Goal: Task Accomplishment & Management: Use online tool/utility

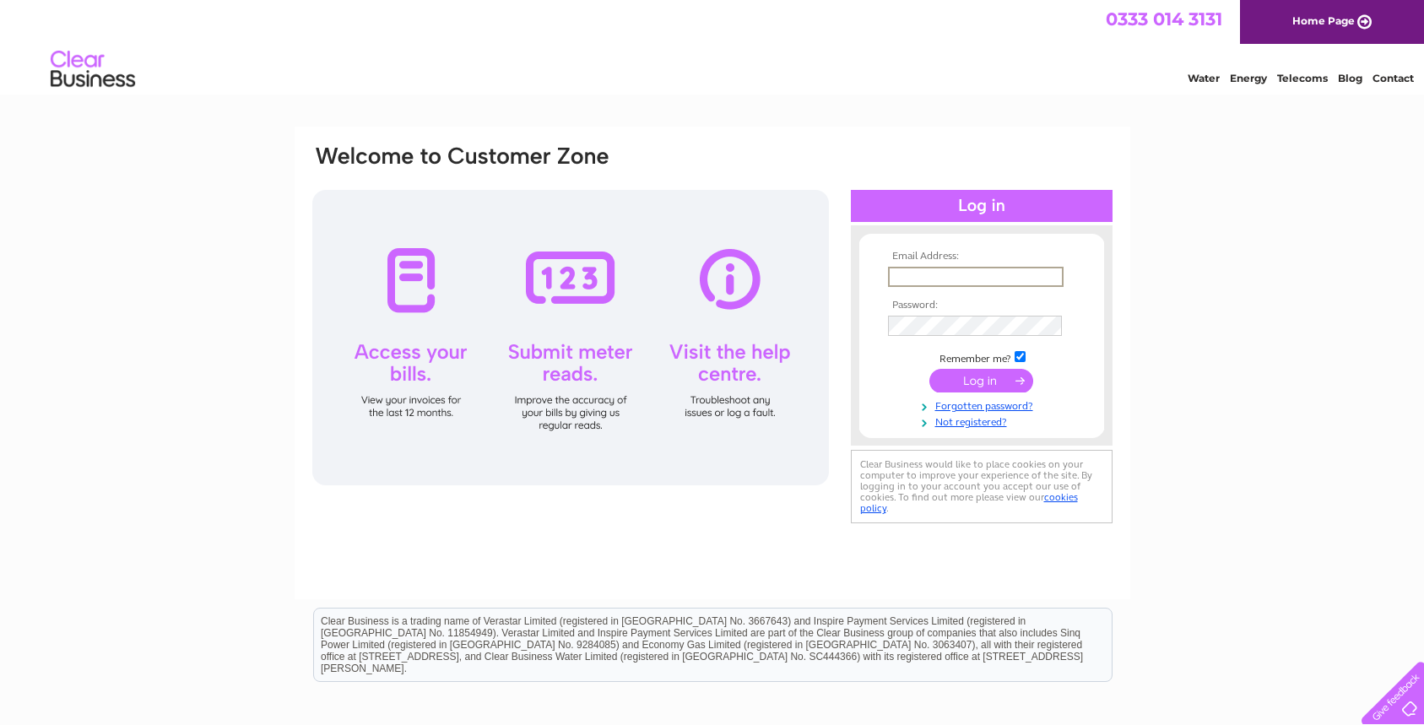
click at [951, 279] on input "text" at bounding box center [976, 277] width 176 height 20
type input "pete@eclipsefootclinic.co.uk"
click at [979, 383] on input "submit" at bounding box center [982, 379] width 104 height 24
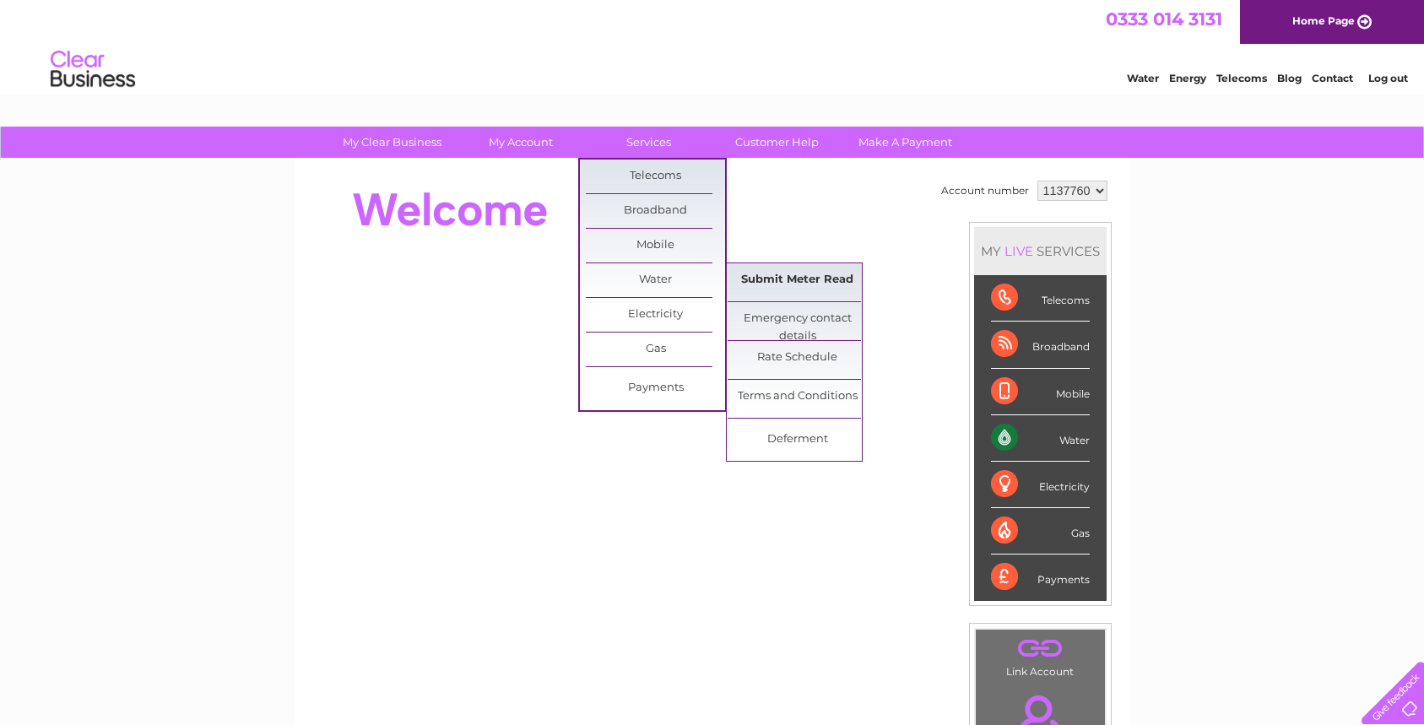
click at [773, 283] on link "Submit Meter Read" at bounding box center [797, 280] width 139 height 34
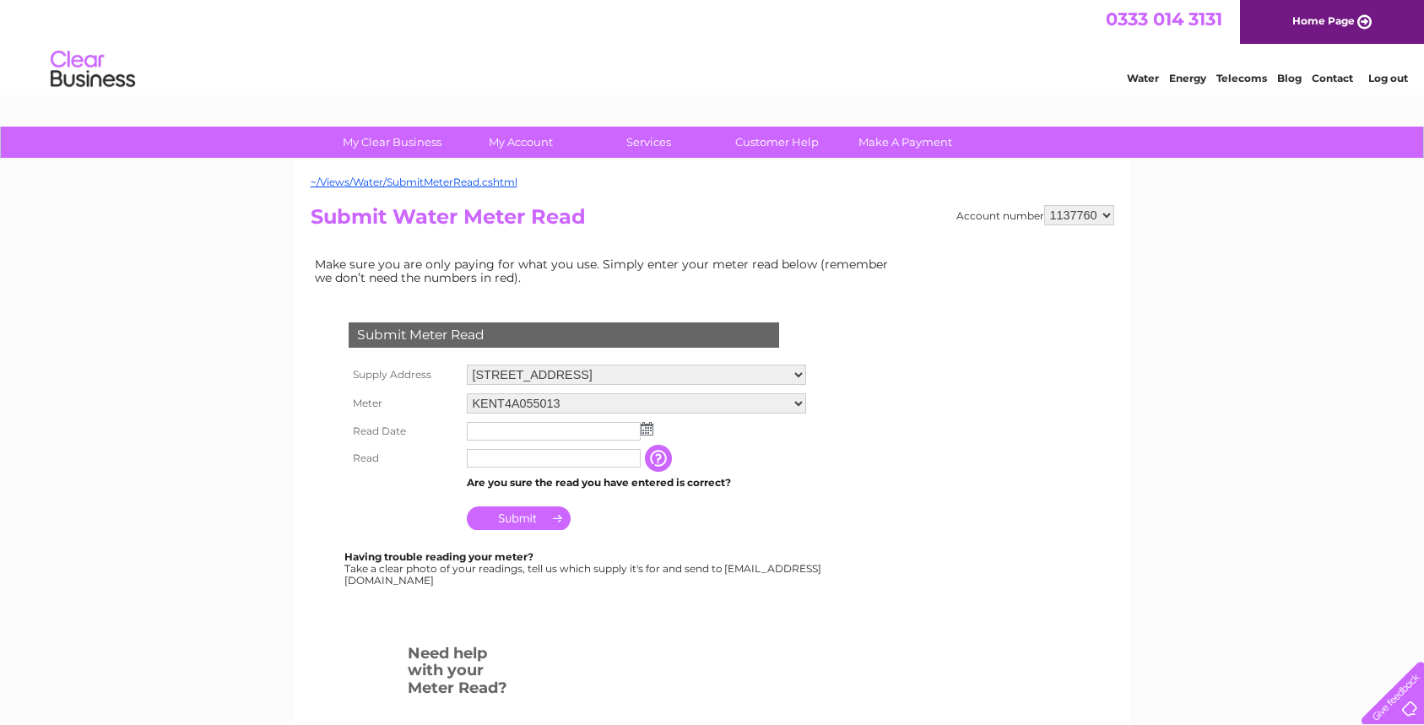
click at [649, 433] on img at bounding box center [647, 429] width 13 height 14
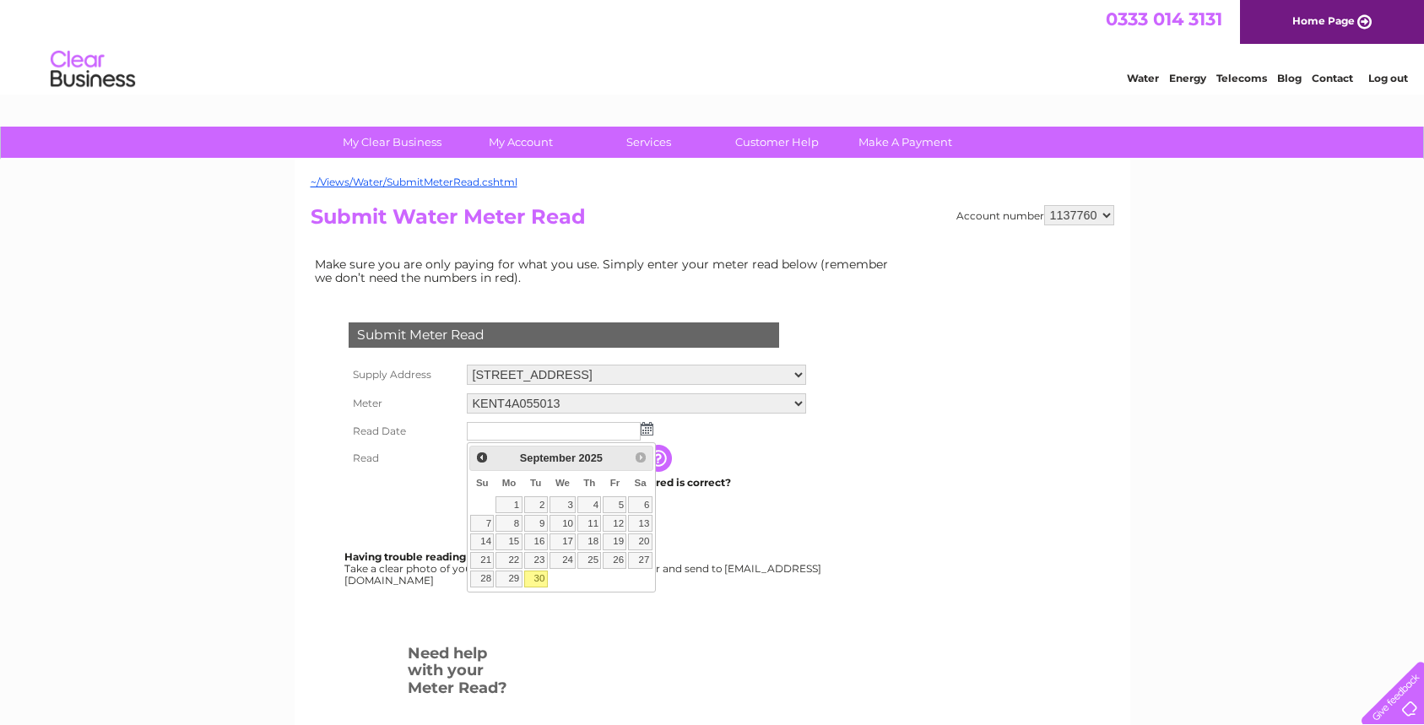
click at [536, 578] on link "30" at bounding box center [536, 579] width 24 height 17
type input "2025/09/30"
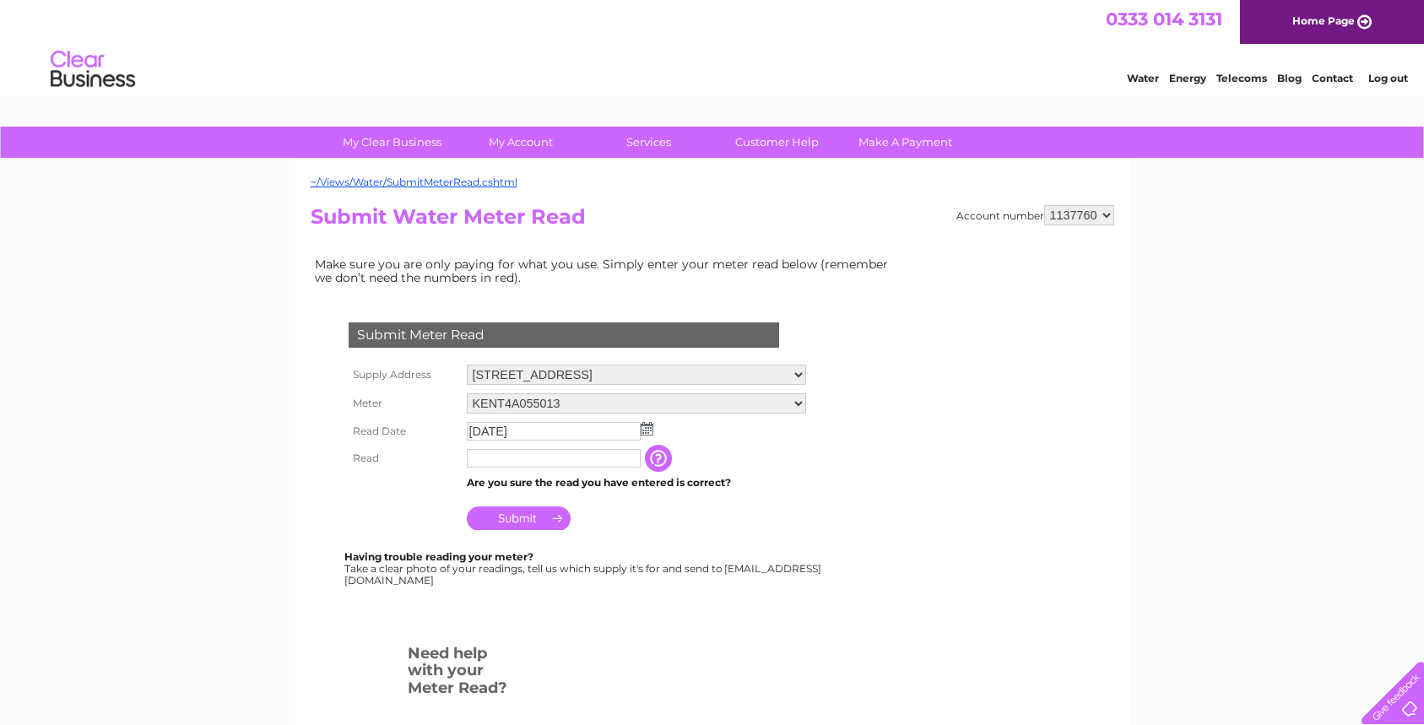
click at [502, 460] on input "text" at bounding box center [554, 458] width 174 height 19
click at [507, 522] on input "Submit" at bounding box center [519, 520] width 104 height 24
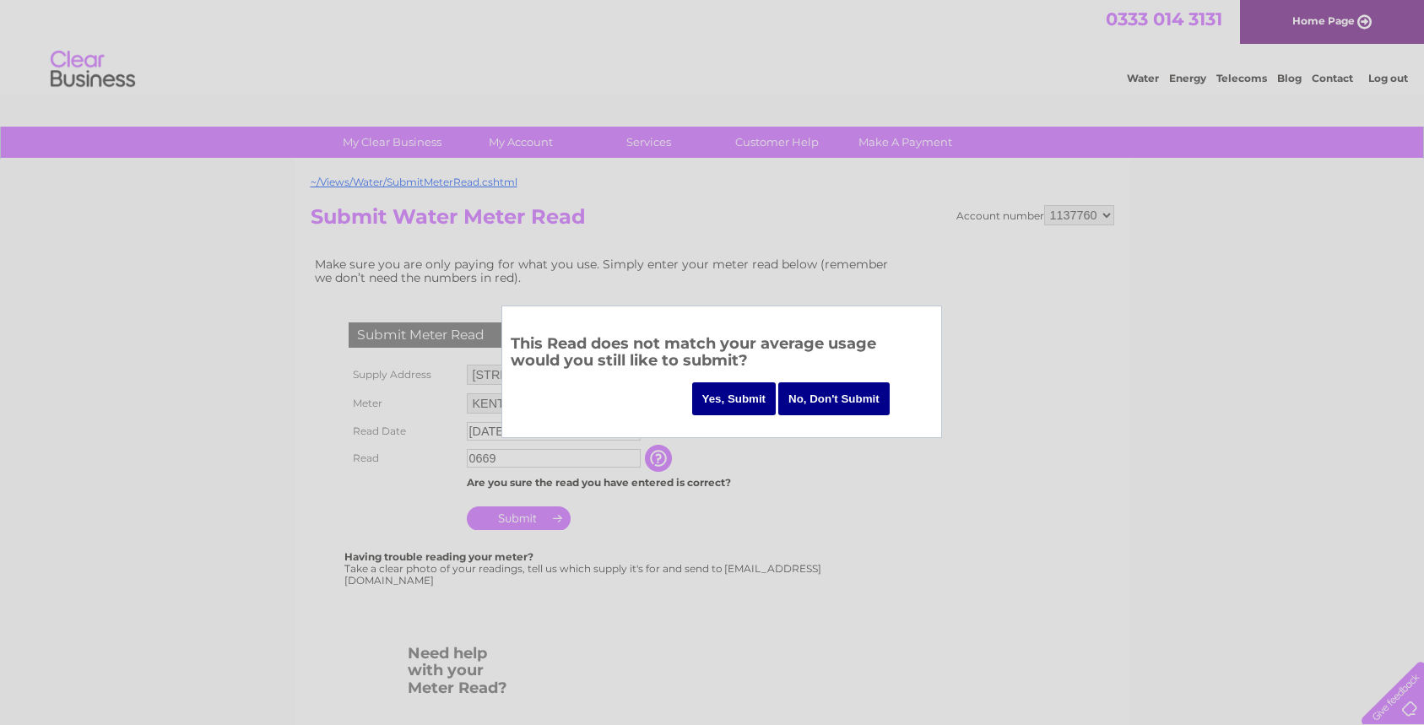
click at [805, 493] on div at bounding box center [712, 362] width 1424 height 725
click at [547, 458] on div at bounding box center [712, 362] width 1424 height 725
click at [843, 397] on input "No, Don't Submit" at bounding box center [833, 398] width 111 height 33
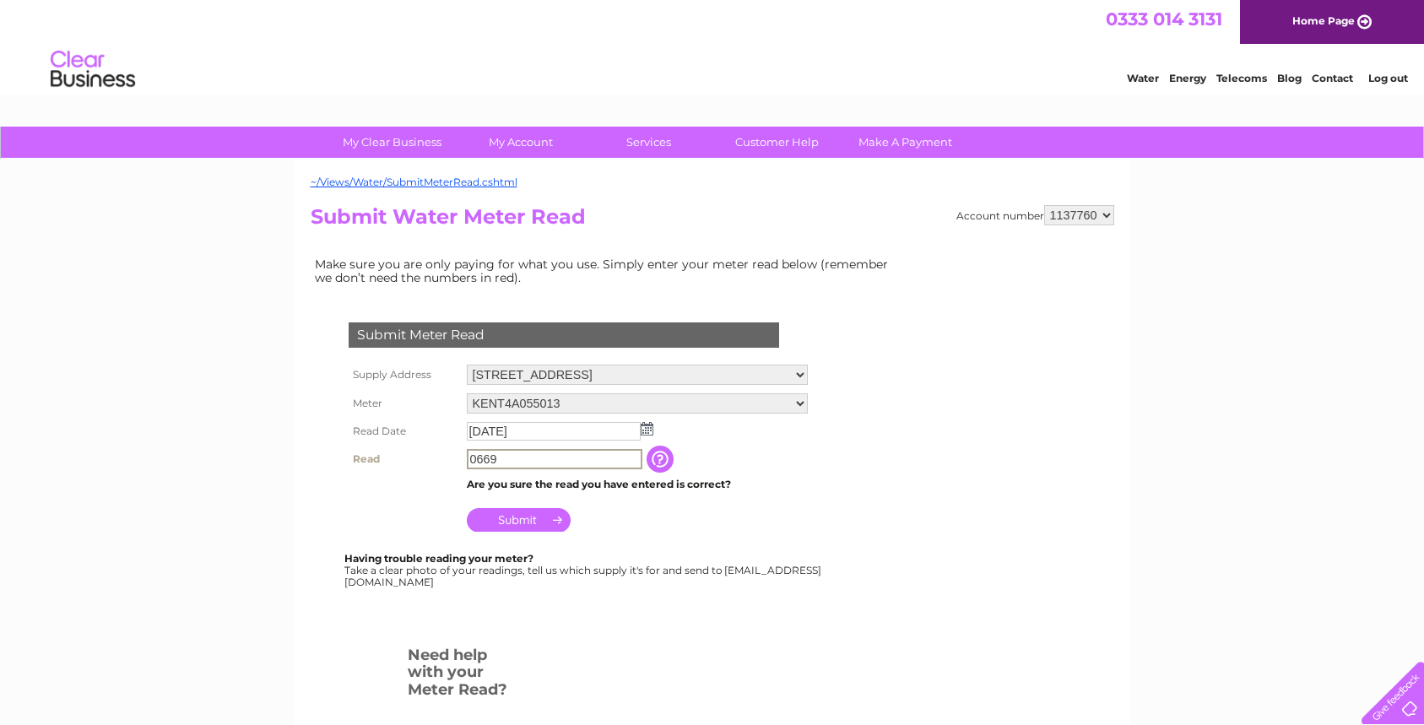
drag, startPoint x: 529, startPoint y: 464, endPoint x: 380, endPoint y: 466, distance: 148.6
click at [467, 466] on input "0669" at bounding box center [555, 459] width 176 height 20
click at [518, 524] on input "Submit" at bounding box center [519, 520] width 104 height 24
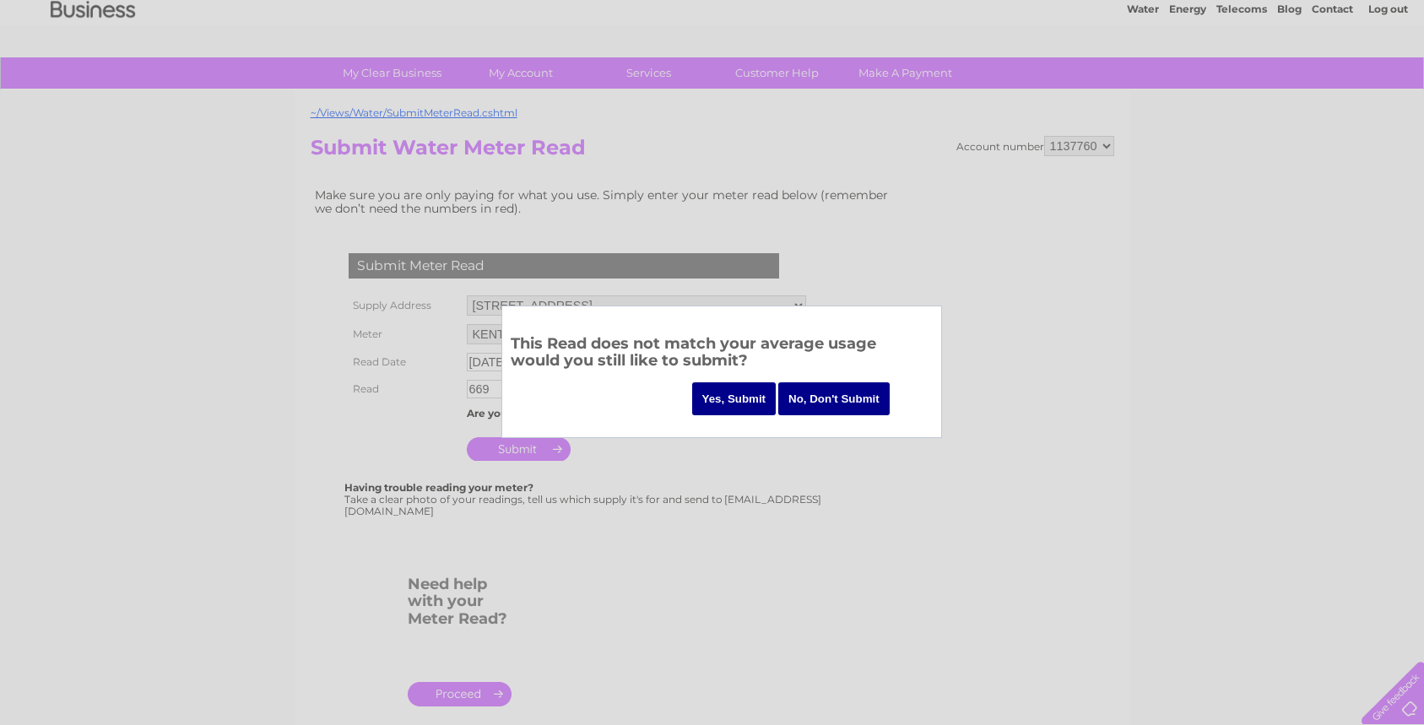
scroll to position [58, 0]
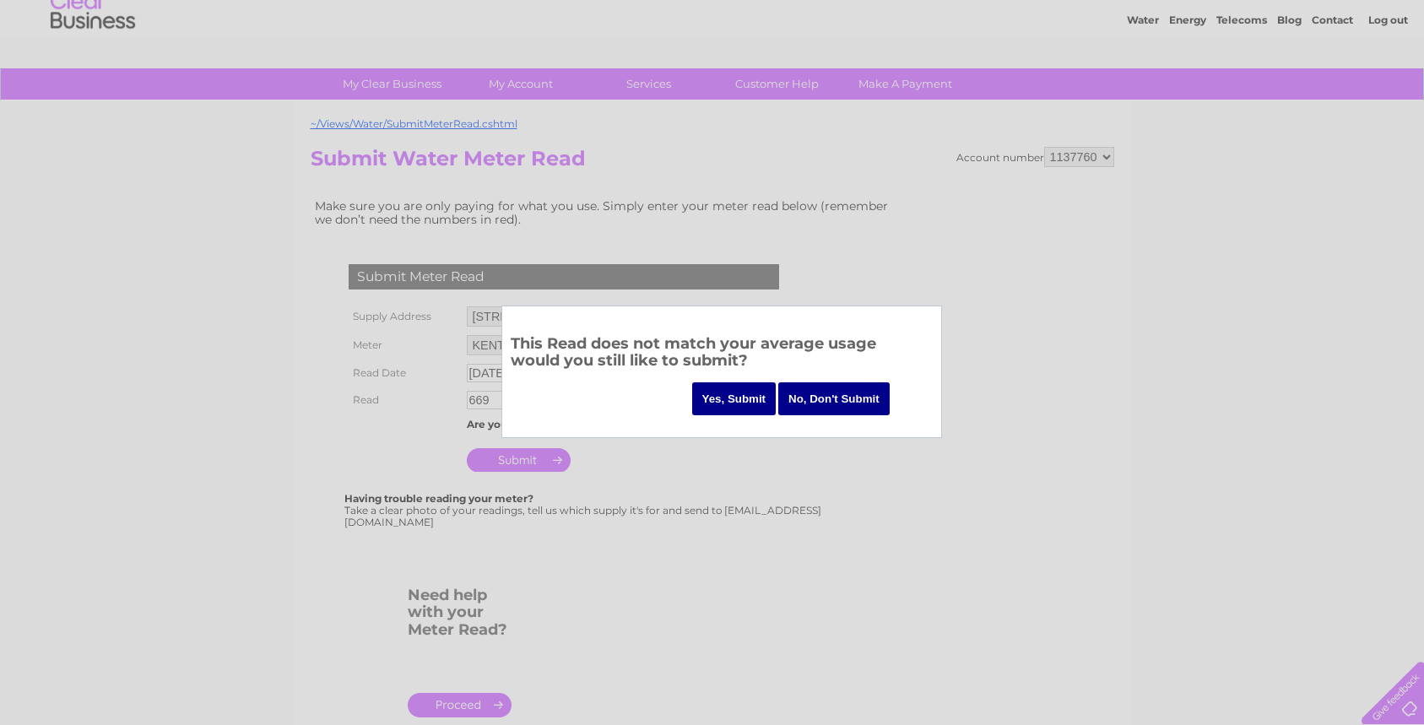
click at [816, 399] on input "No, Don't Submit" at bounding box center [833, 398] width 111 height 33
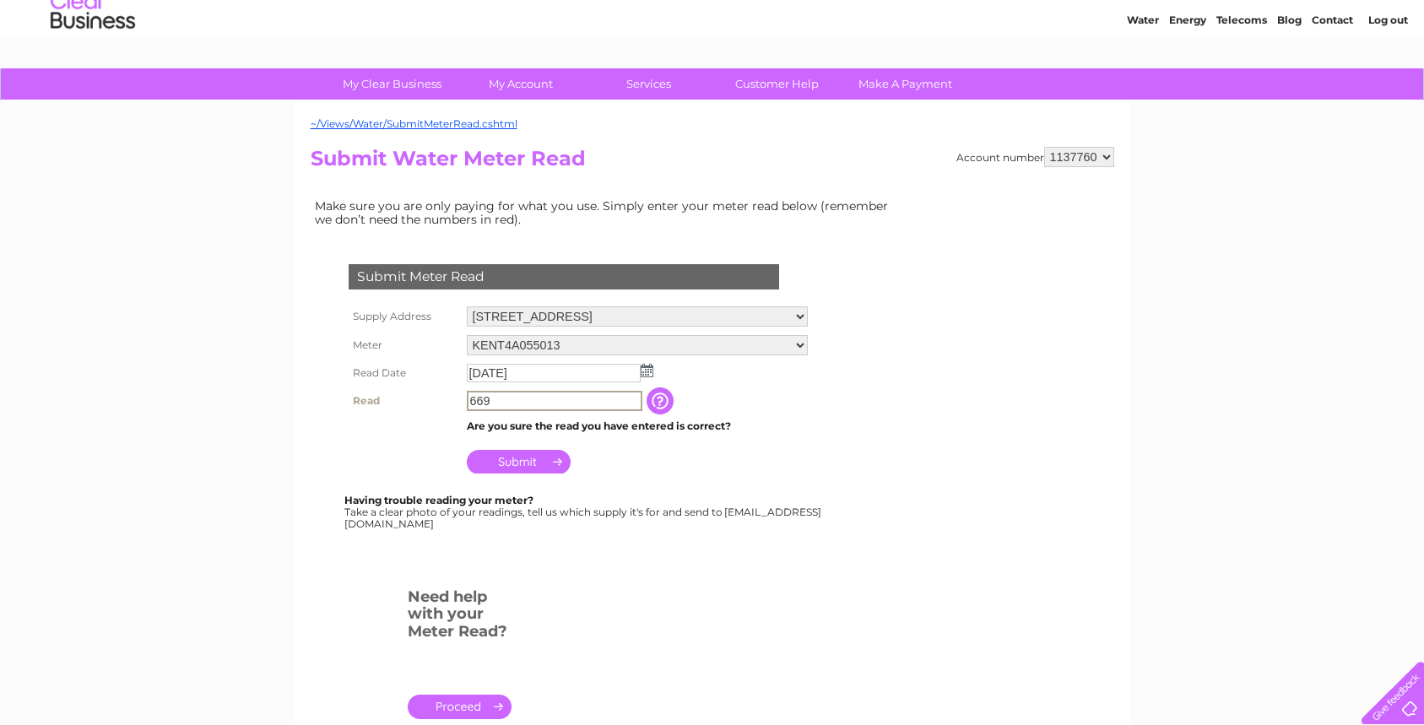
click at [501, 402] on input "669" at bounding box center [555, 401] width 176 height 20
type input "6690"
click at [513, 466] on input "Submit" at bounding box center [519, 460] width 104 height 24
click at [674, 404] on input "button" at bounding box center [660, 400] width 30 height 27
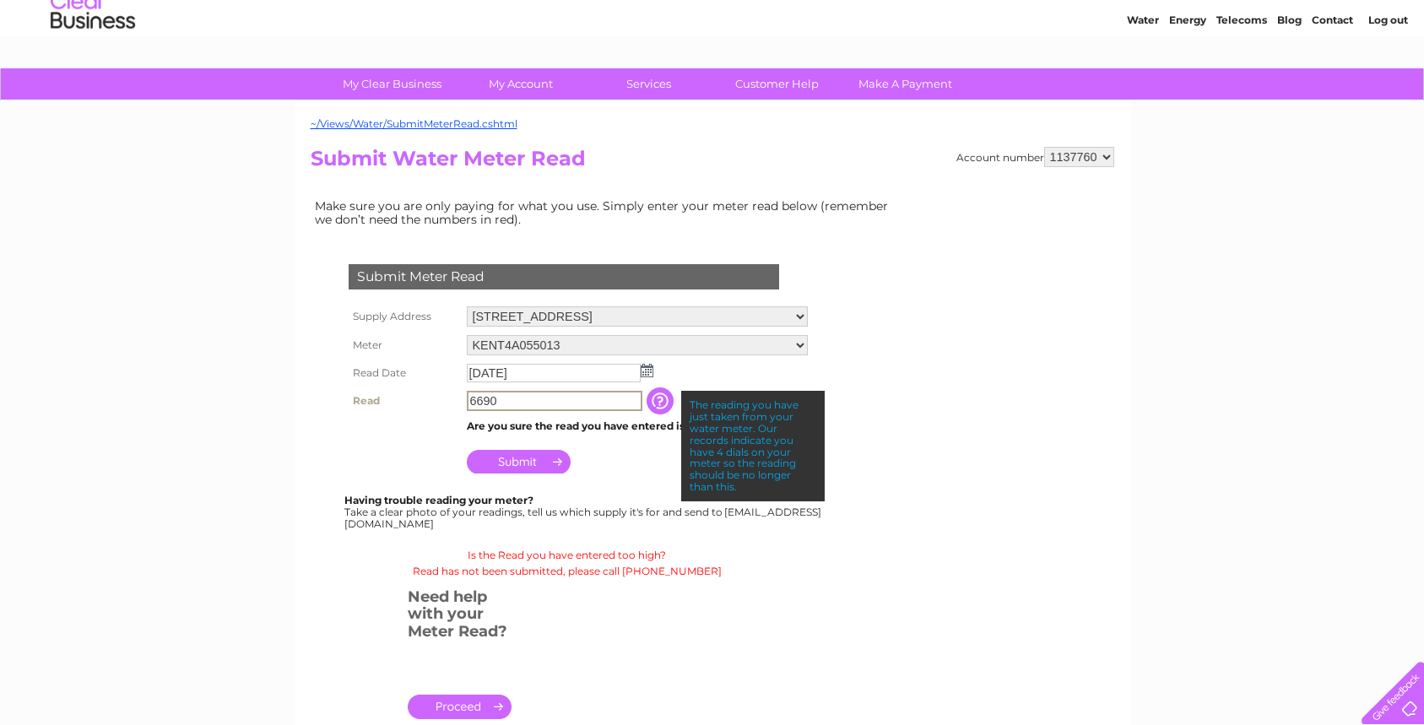
drag, startPoint x: 518, startPoint y: 404, endPoint x: 457, endPoint y: 407, distance: 60.8
click at [467, 407] on input "6690" at bounding box center [555, 401] width 176 height 20
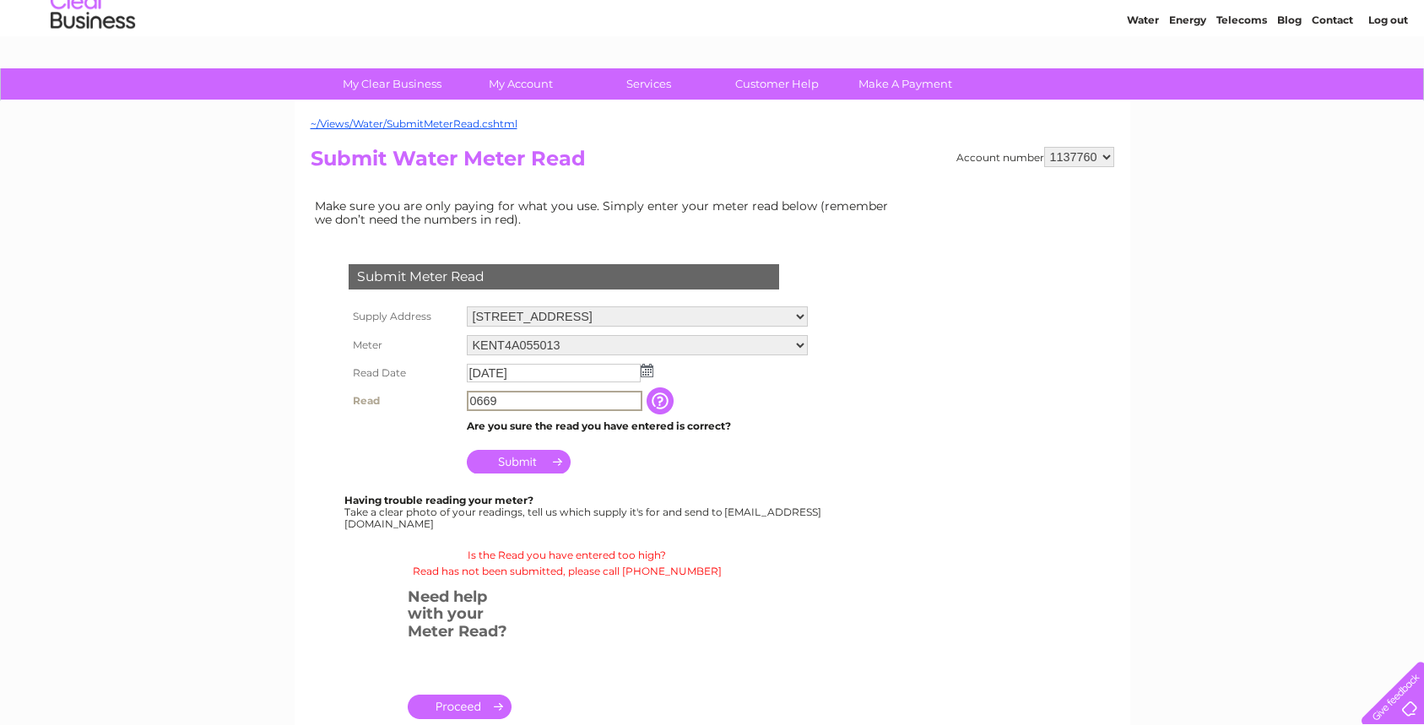
type input "0669"
click at [503, 461] on input "Submit" at bounding box center [519, 462] width 104 height 24
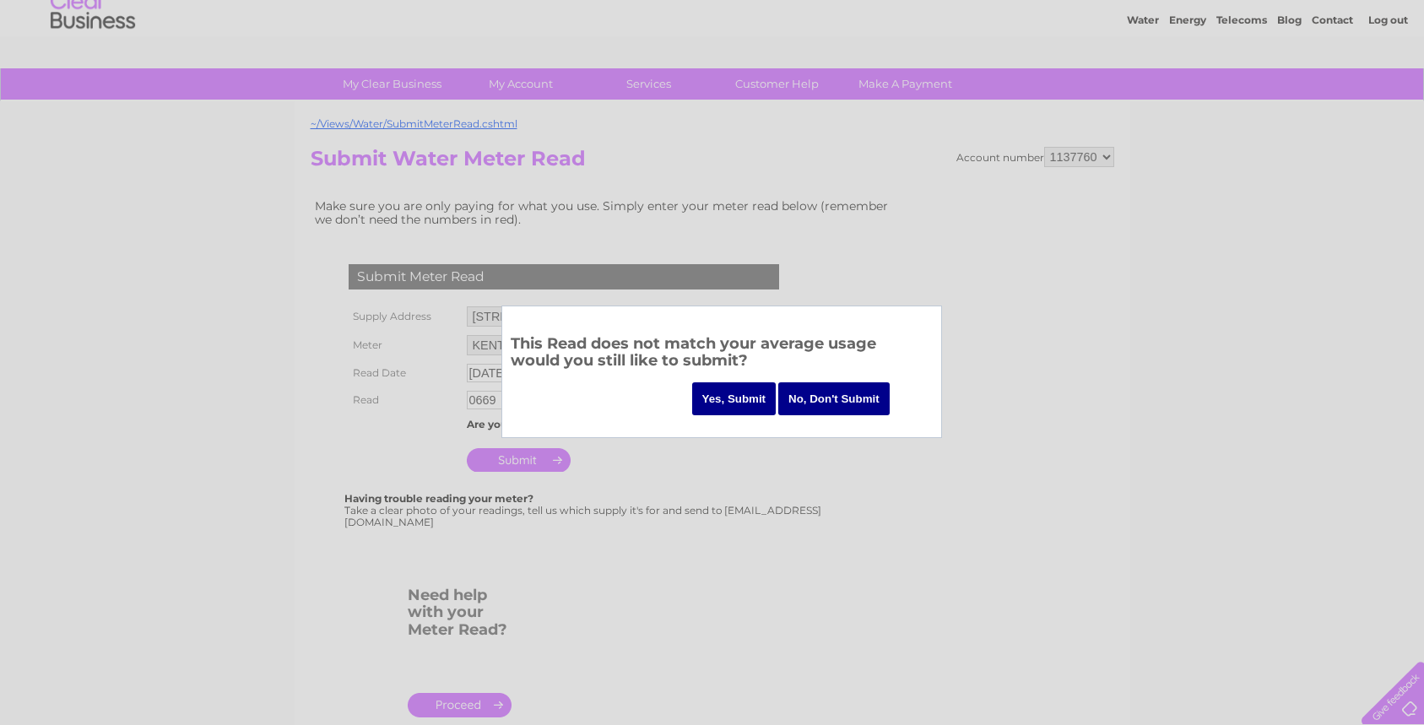
click at [820, 394] on input "No, Don't Submit" at bounding box center [833, 398] width 111 height 33
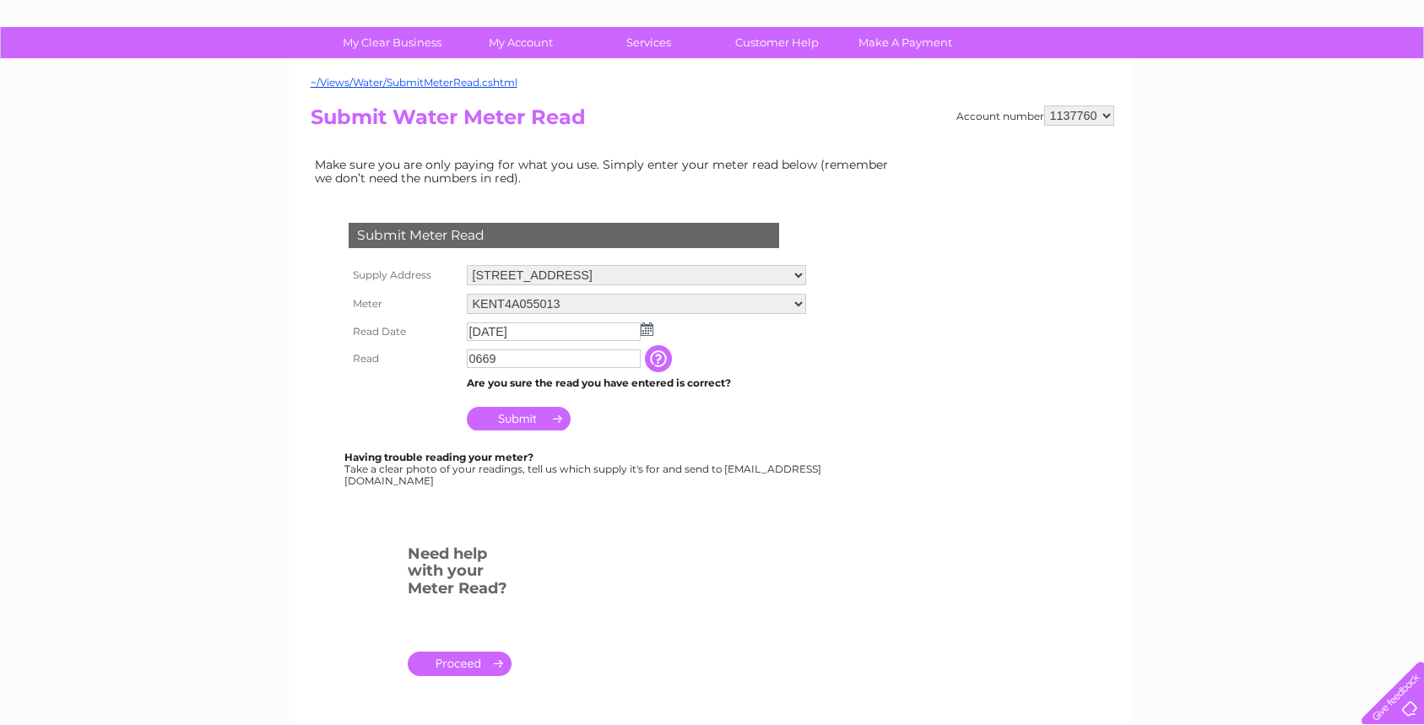
scroll to position [0, 0]
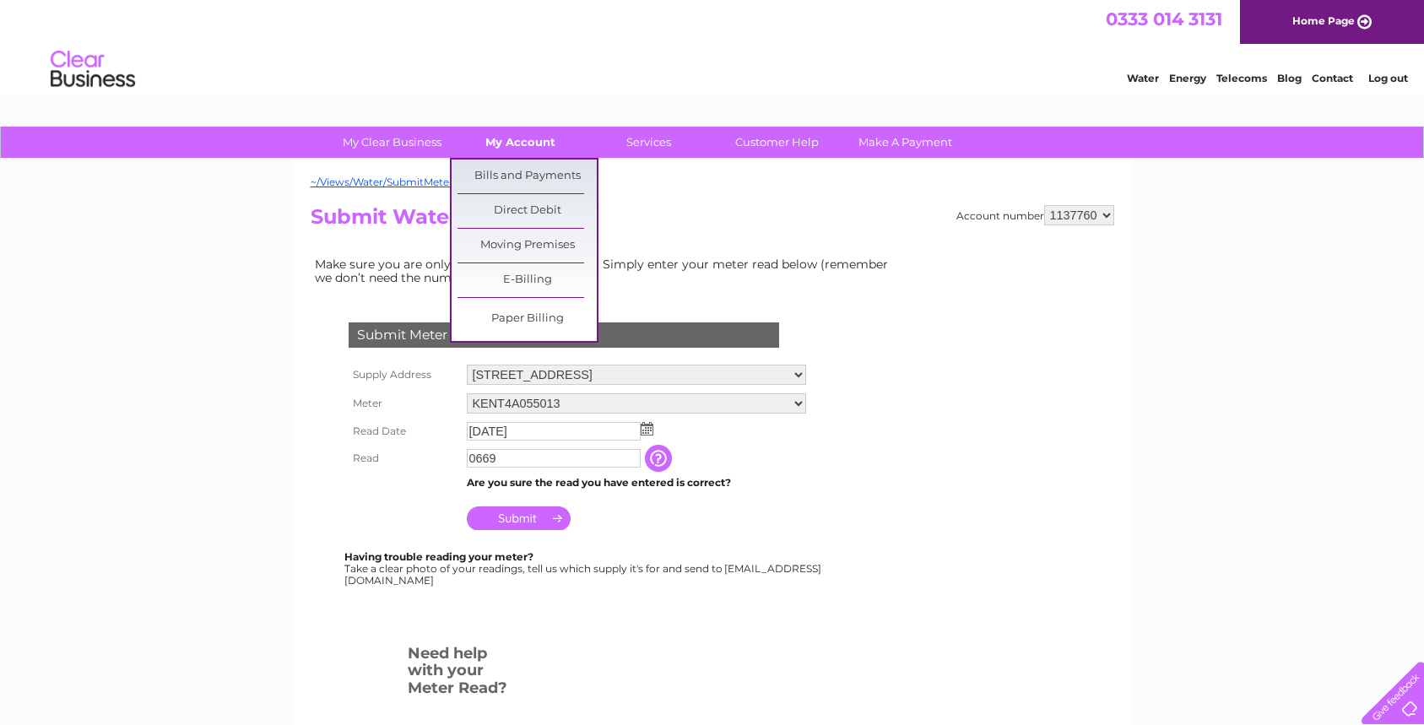
click at [539, 144] on link "My Account" at bounding box center [520, 142] width 139 height 31
click at [541, 180] on link "Bills and Payments" at bounding box center [527, 177] width 139 height 34
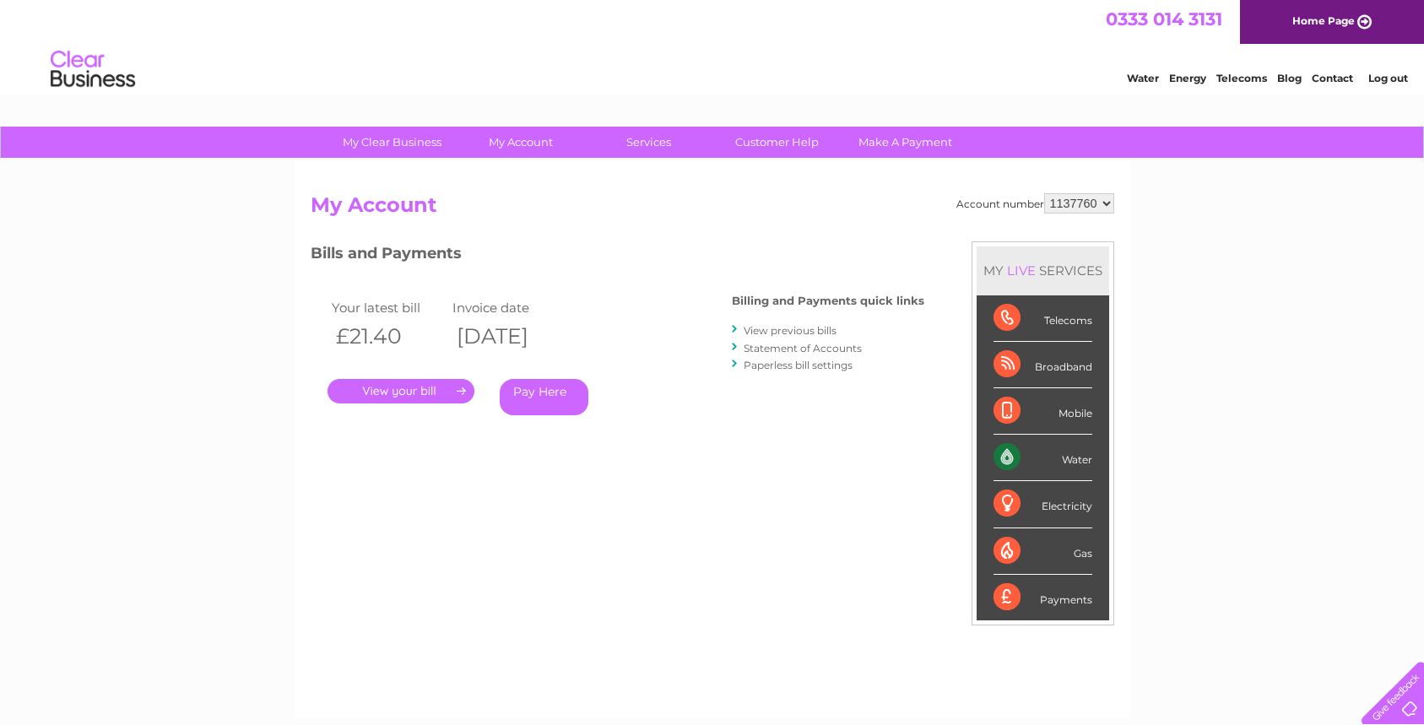
click at [769, 334] on link "View previous bills" at bounding box center [790, 330] width 93 height 13
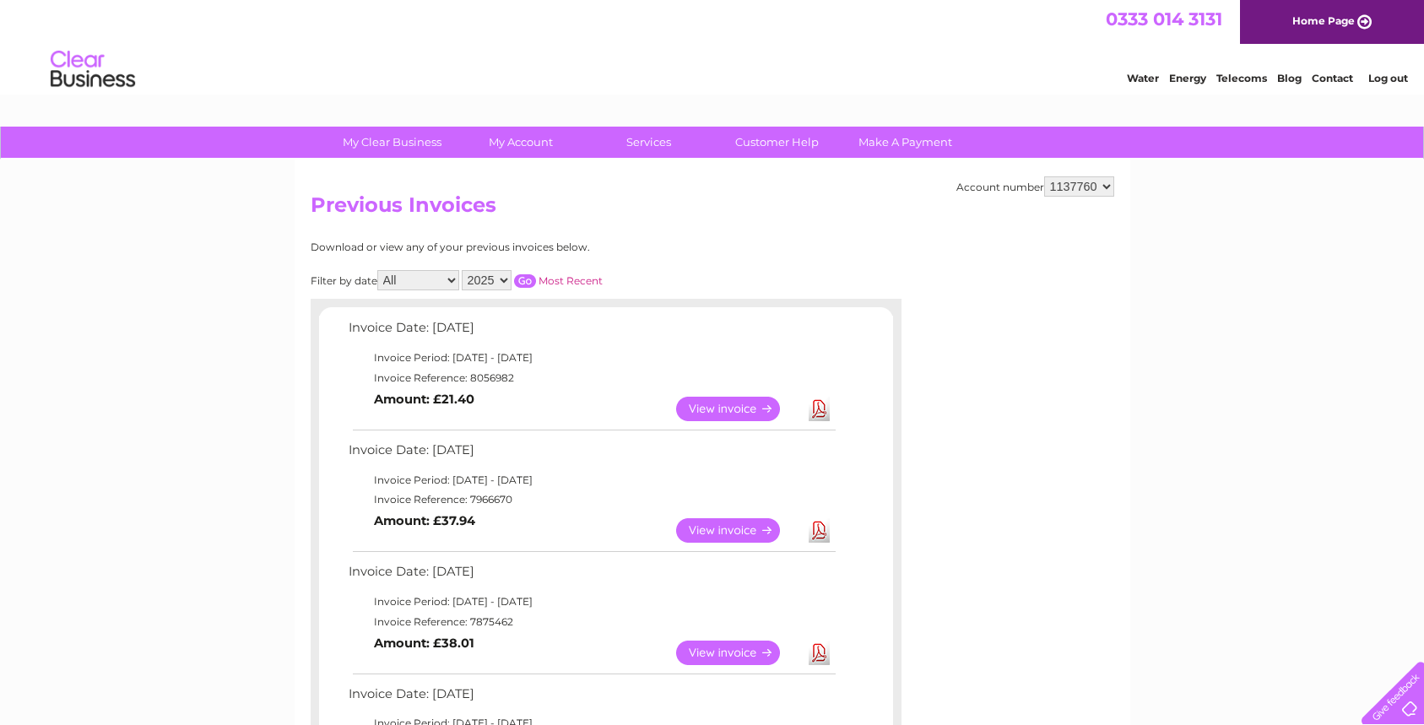
click at [712, 406] on link "View" at bounding box center [738, 409] width 124 height 24
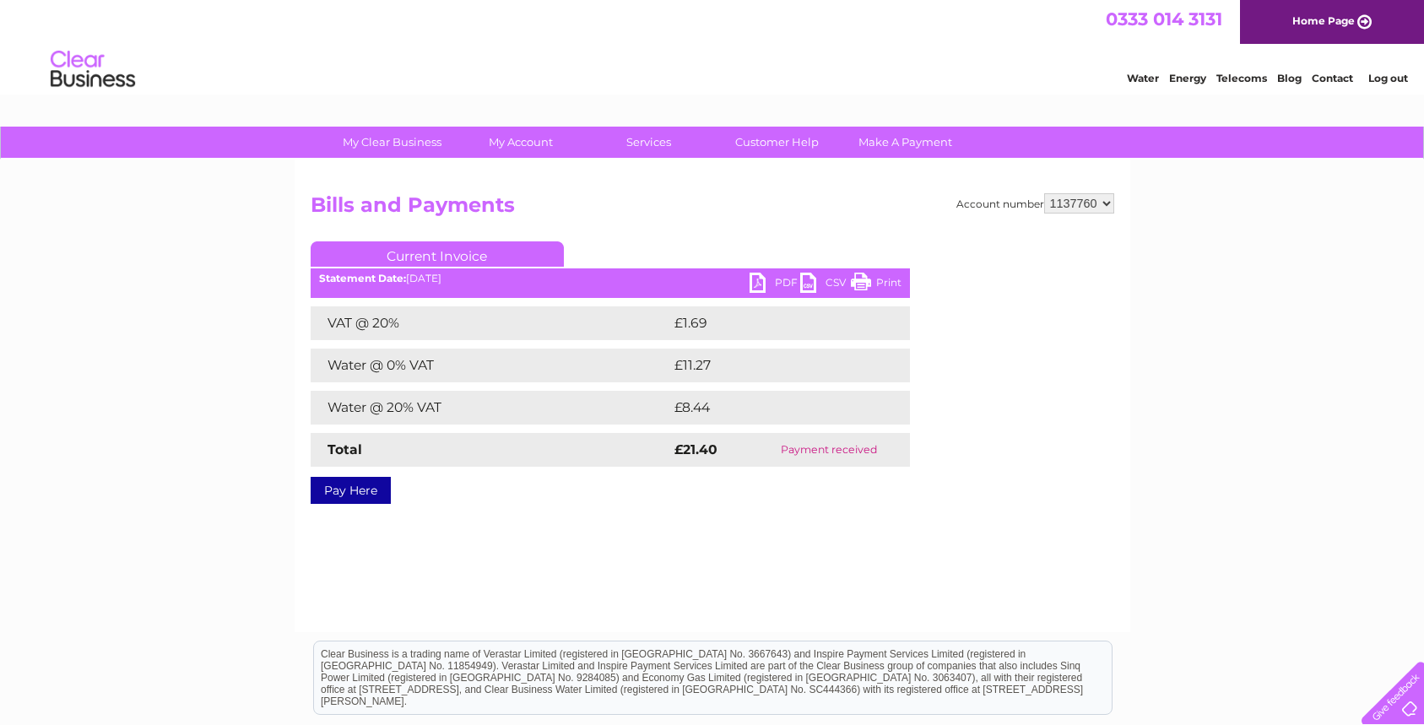
click at [785, 282] on link "PDF" at bounding box center [775, 285] width 51 height 24
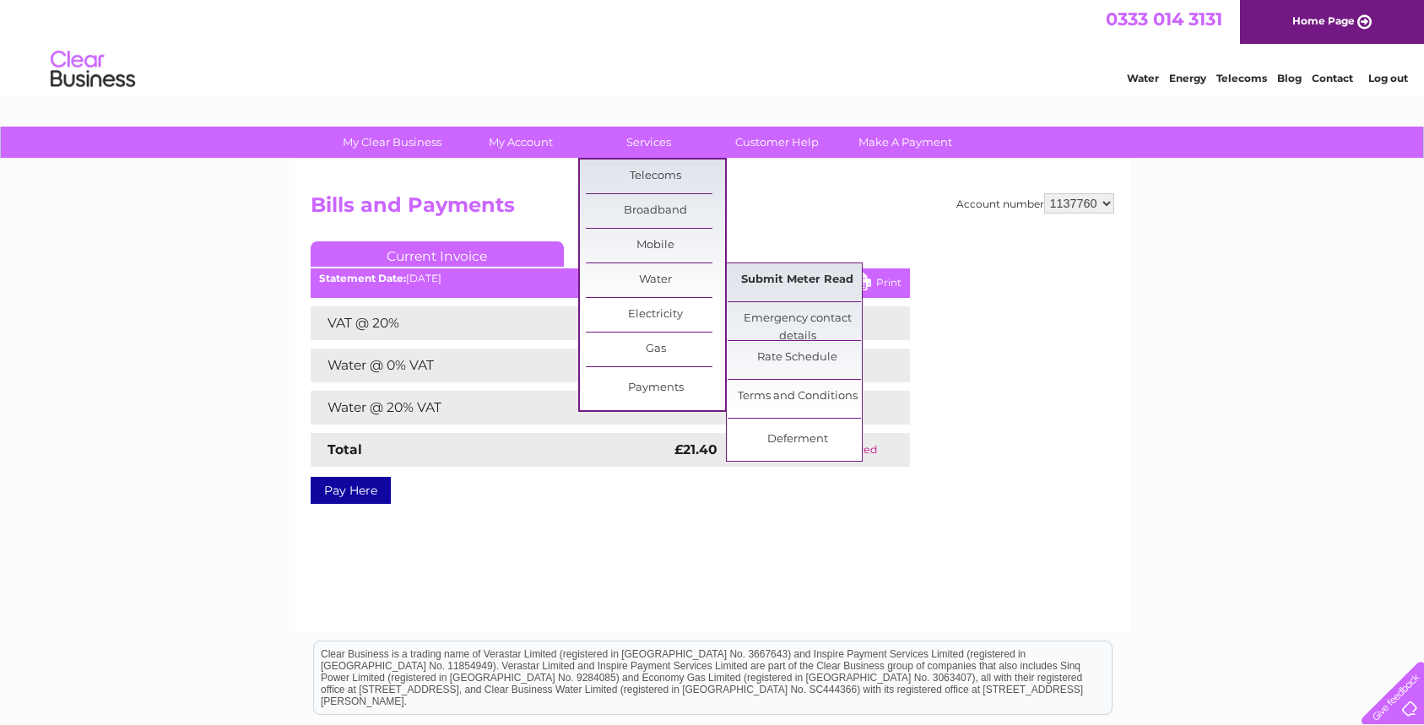
click at [766, 284] on link "Submit Meter Read" at bounding box center [797, 280] width 139 height 34
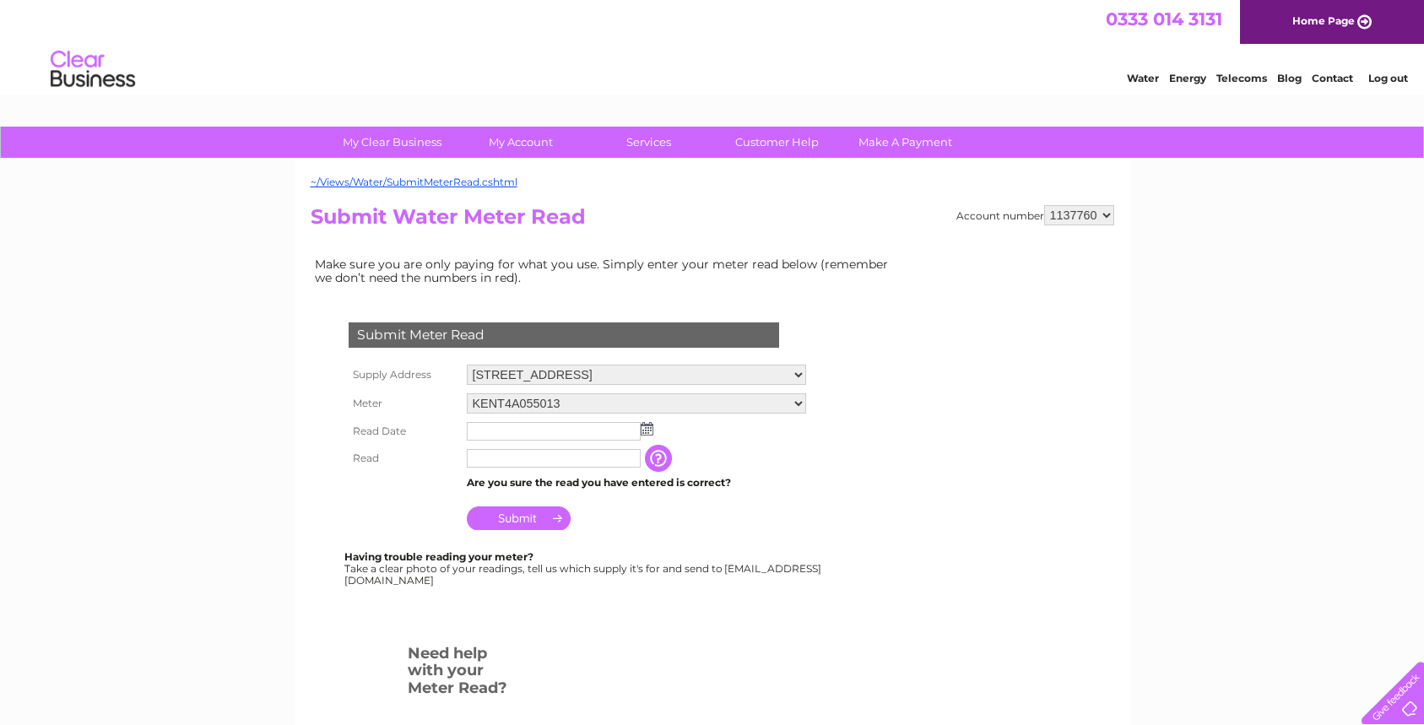
click at [647, 433] on img at bounding box center [647, 429] width 13 height 14
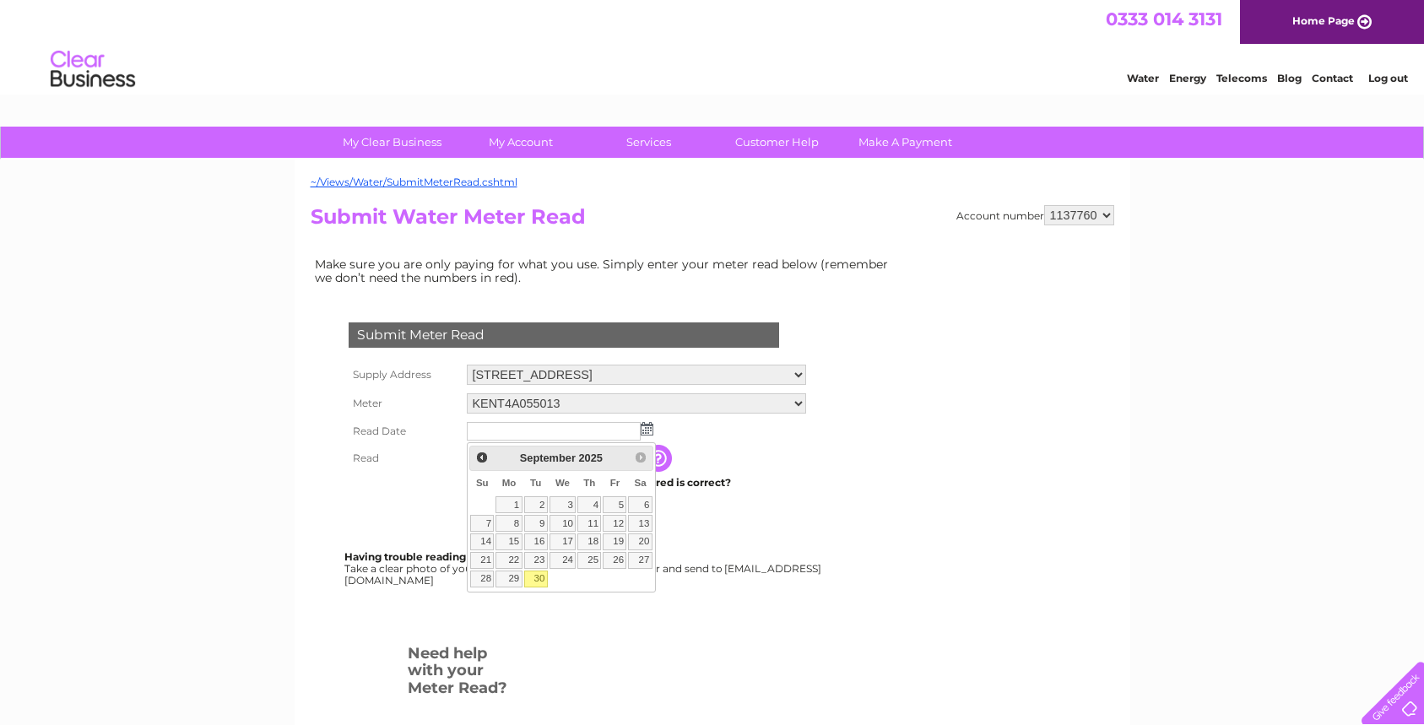
click at [535, 580] on link "30" at bounding box center [536, 579] width 24 height 17
type input "[DATE]"
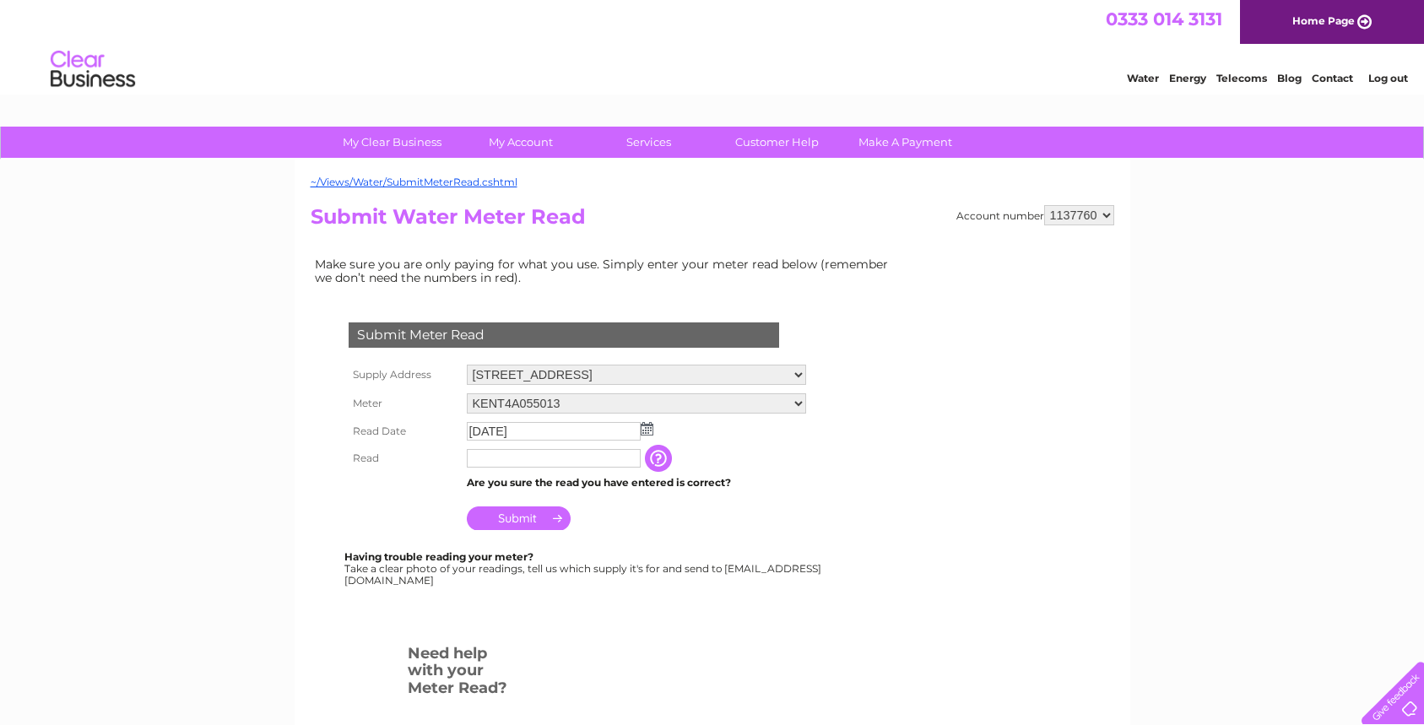
click at [545, 460] on input "text" at bounding box center [554, 458] width 174 height 19
type input "669"
click at [523, 525] on input "Submit" at bounding box center [519, 519] width 104 height 24
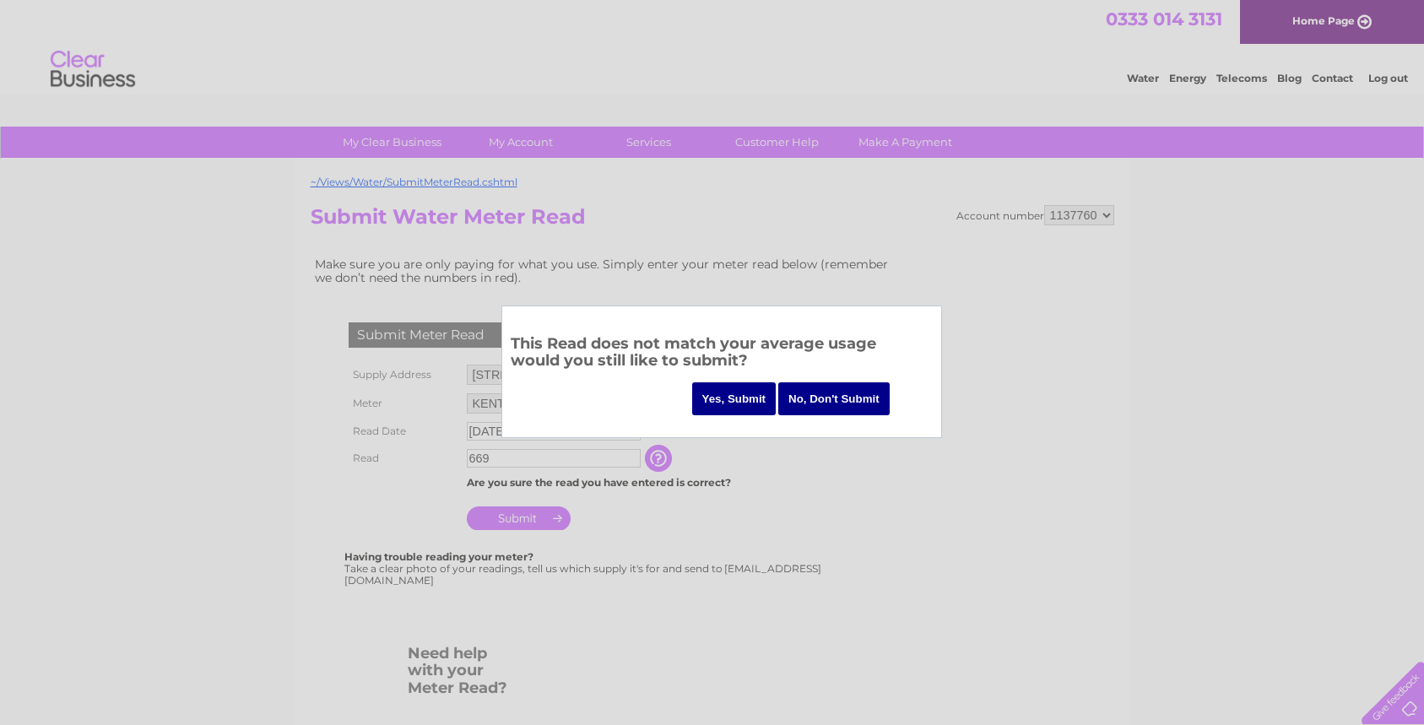
click at [720, 399] on input "Yes, Submit" at bounding box center [734, 398] width 84 height 33
